Goal: Information Seeking & Learning: Understand process/instructions

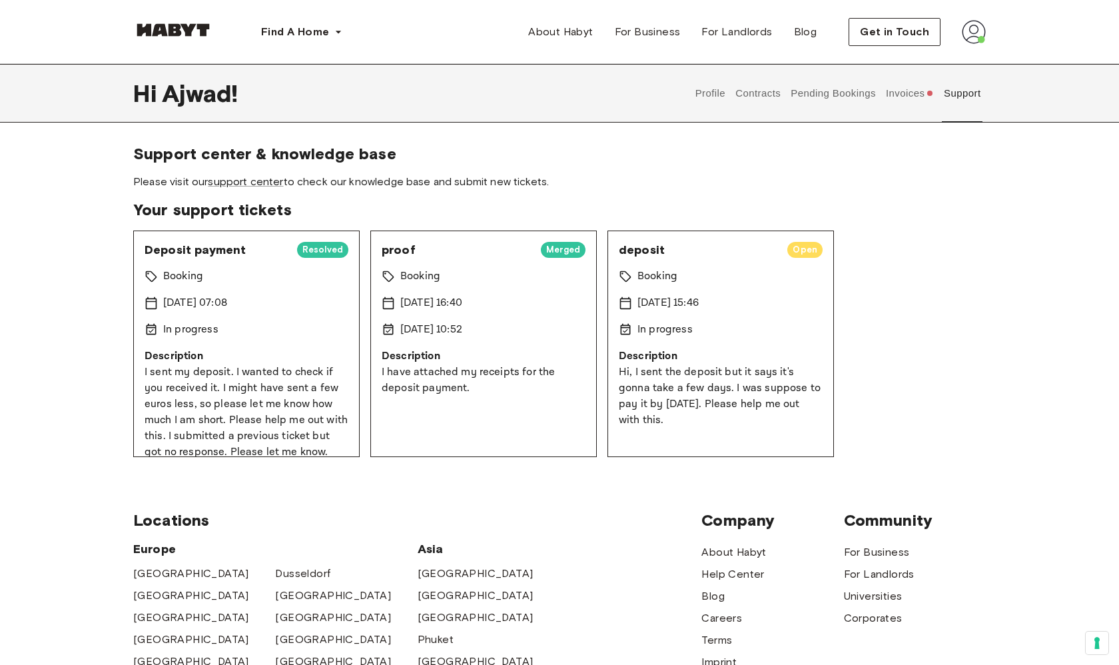
click at [903, 101] on button "Invoices" at bounding box center [909, 93] width 51 height 59
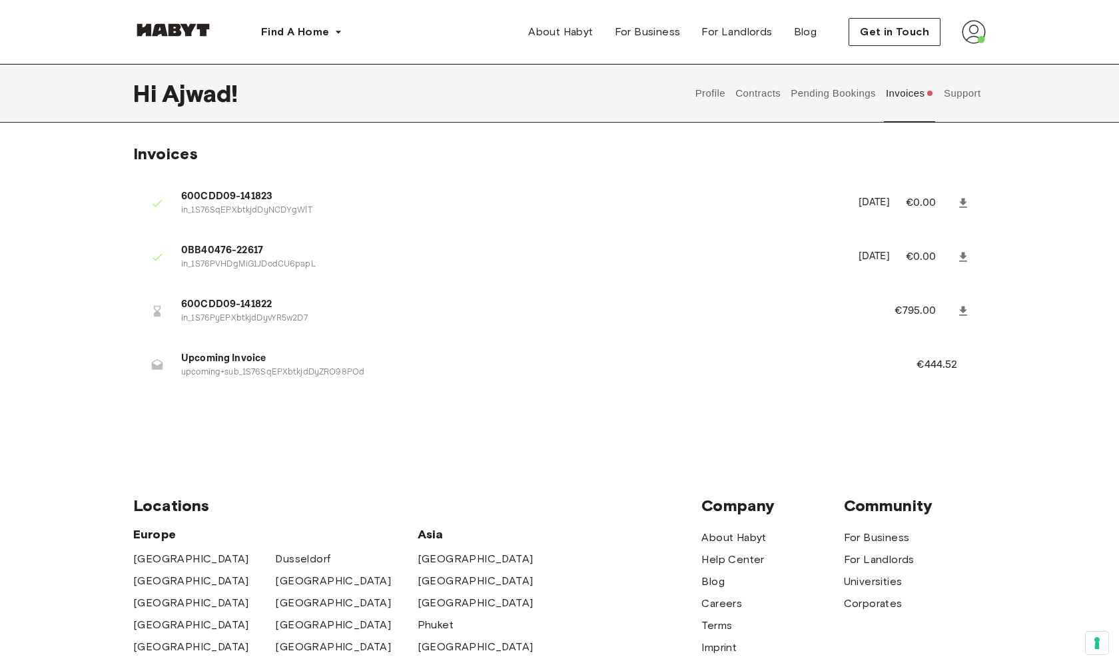
click at [963, 97] on button "Support" at bounding box center [962, 93] width 41 height 59
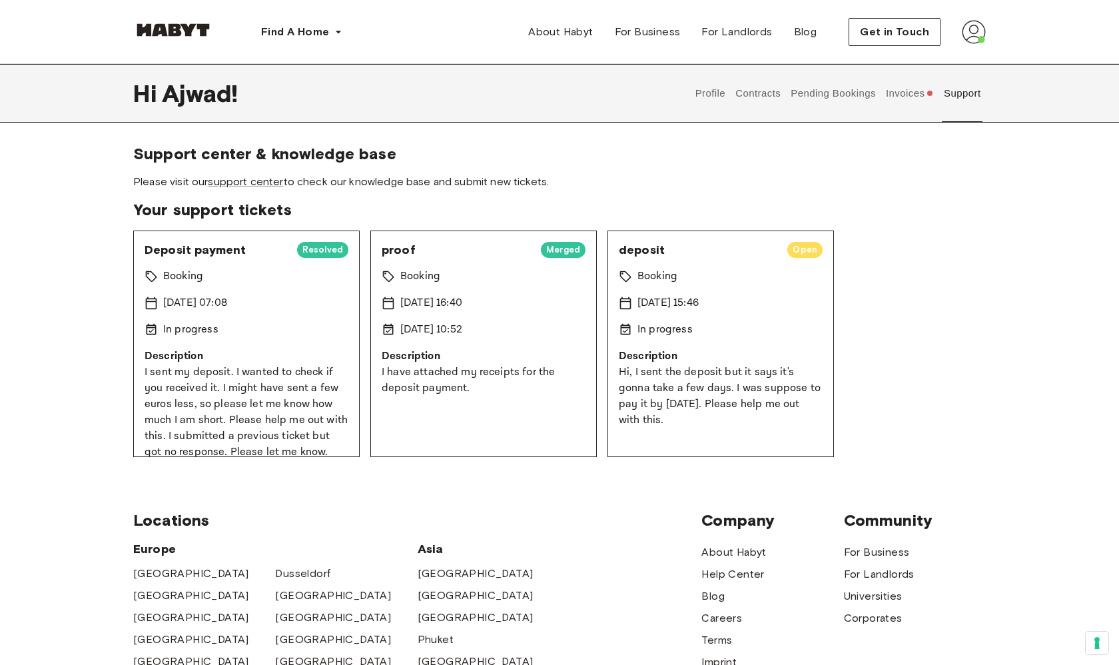
click at [772, 283] on div "Booking" at bounding box center [721, 276] width 204 height 16
click at [262, 184] on link "support center" at bounding box center [245, 181] width 75 height 13
click at [897, 101] on button "Invoices" at bounding box center [909, 93] width 51 height 59
